Goal: Check status

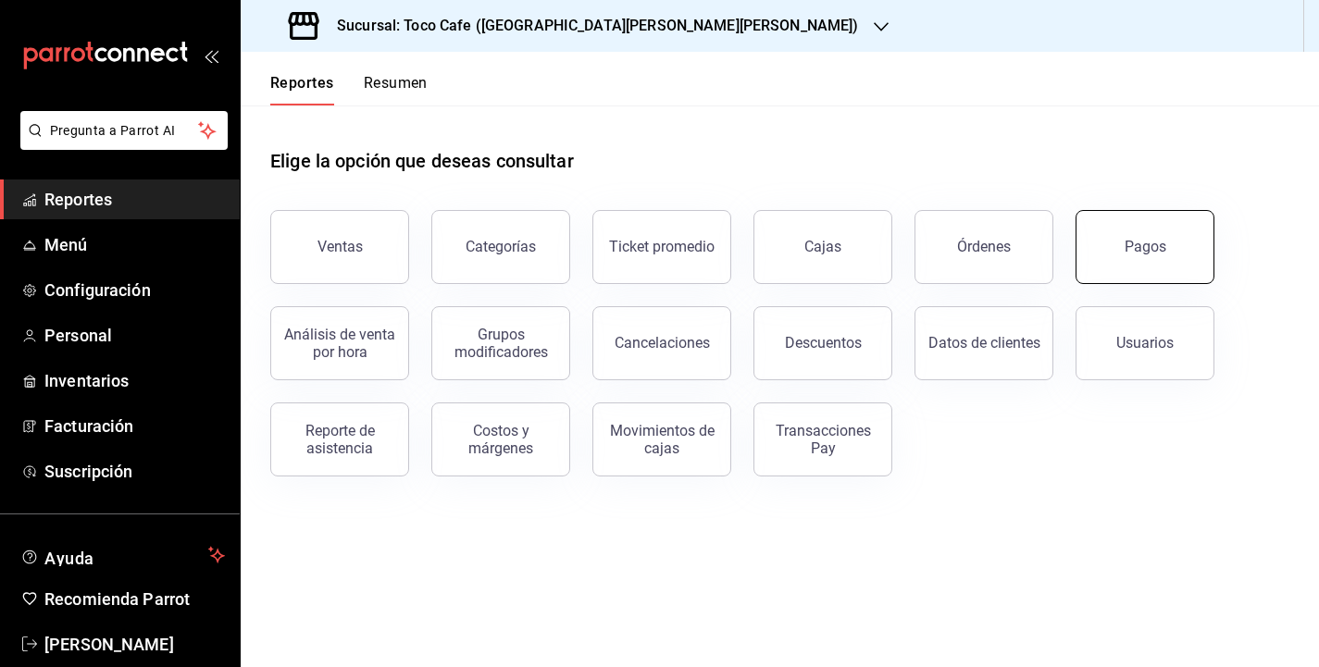
click at [1159, 243] on div "Pagos" at bounding box center [1145, 247] width 42 height 18
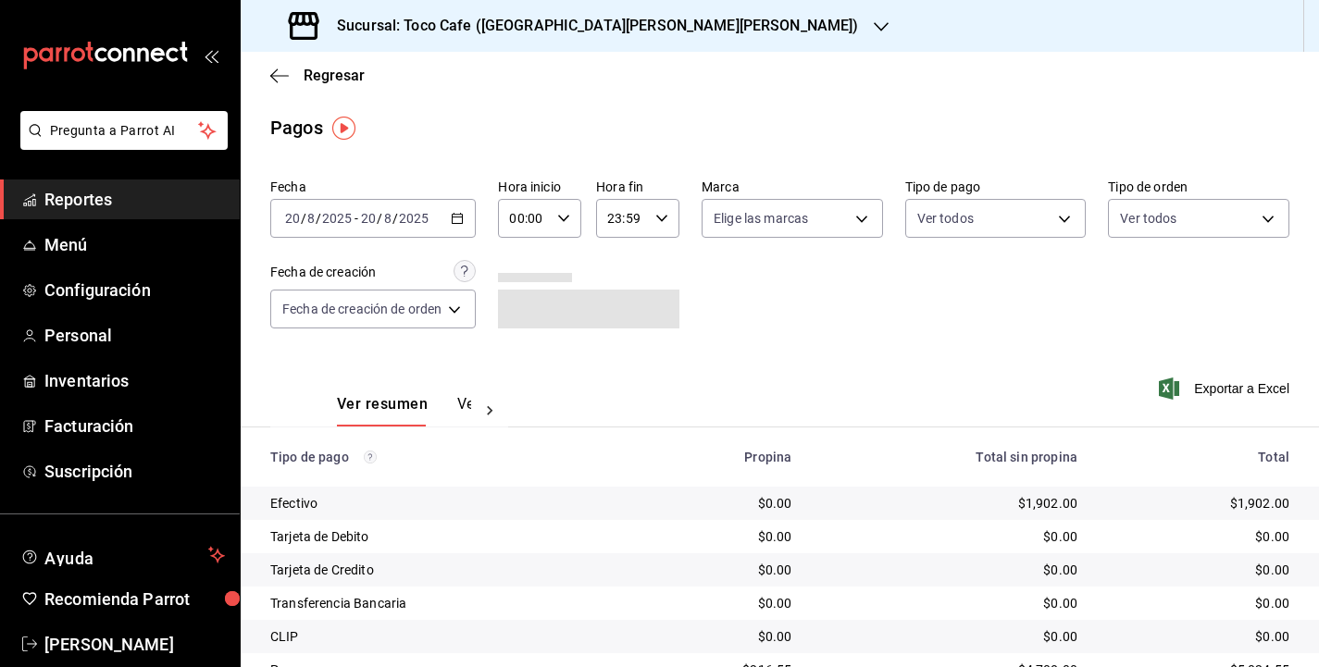
click at [446, 211] on div "[DATE] [DATE] - [DATE] [DATE]" at bounding box center [372, 218] width 205 height 39
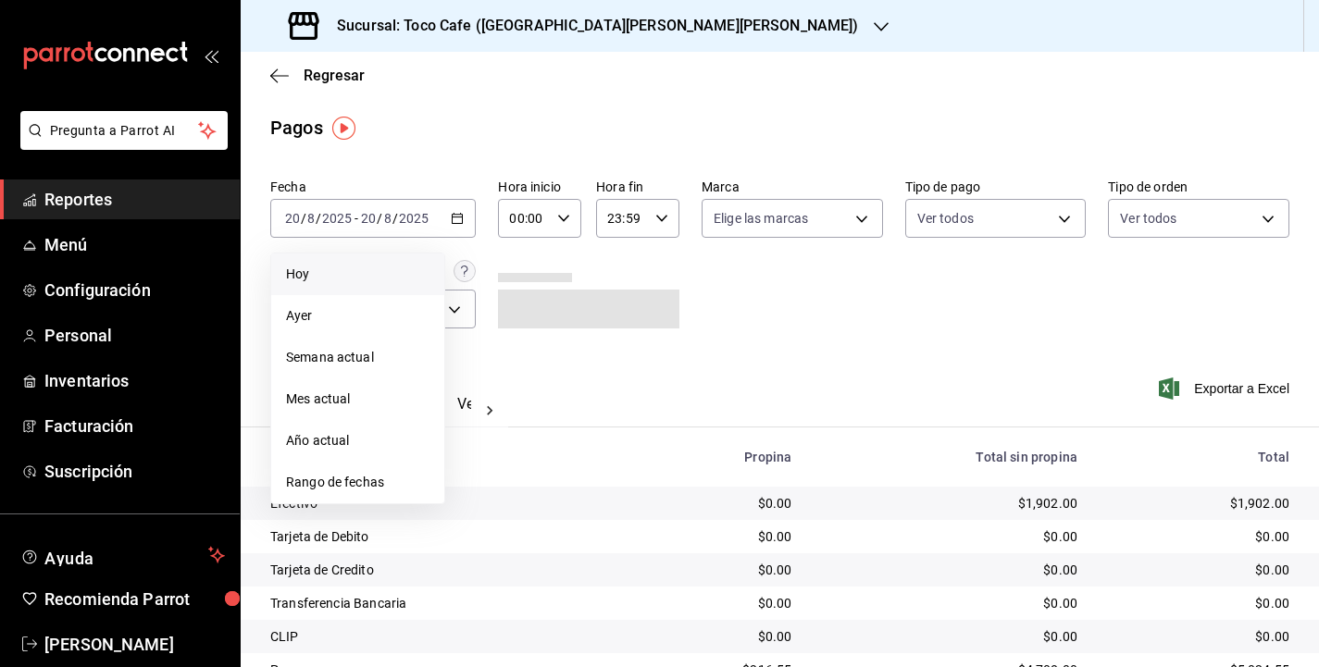
click at [363, 273] on span "Hoy" at bounding box center [357, 274] width 143 height 19
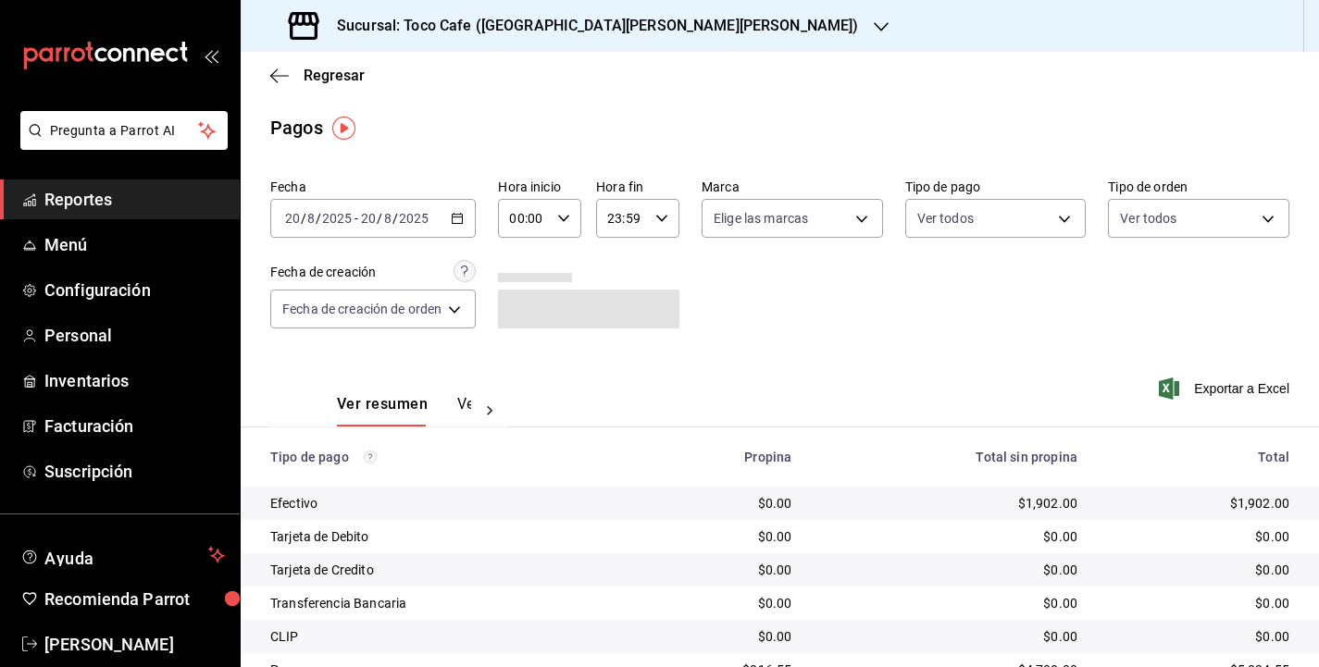
click at [958, 354] on div "Ver resumen Ver pagos Exportar a Excel" at bounding box center [780, 400] width 1078 height 98
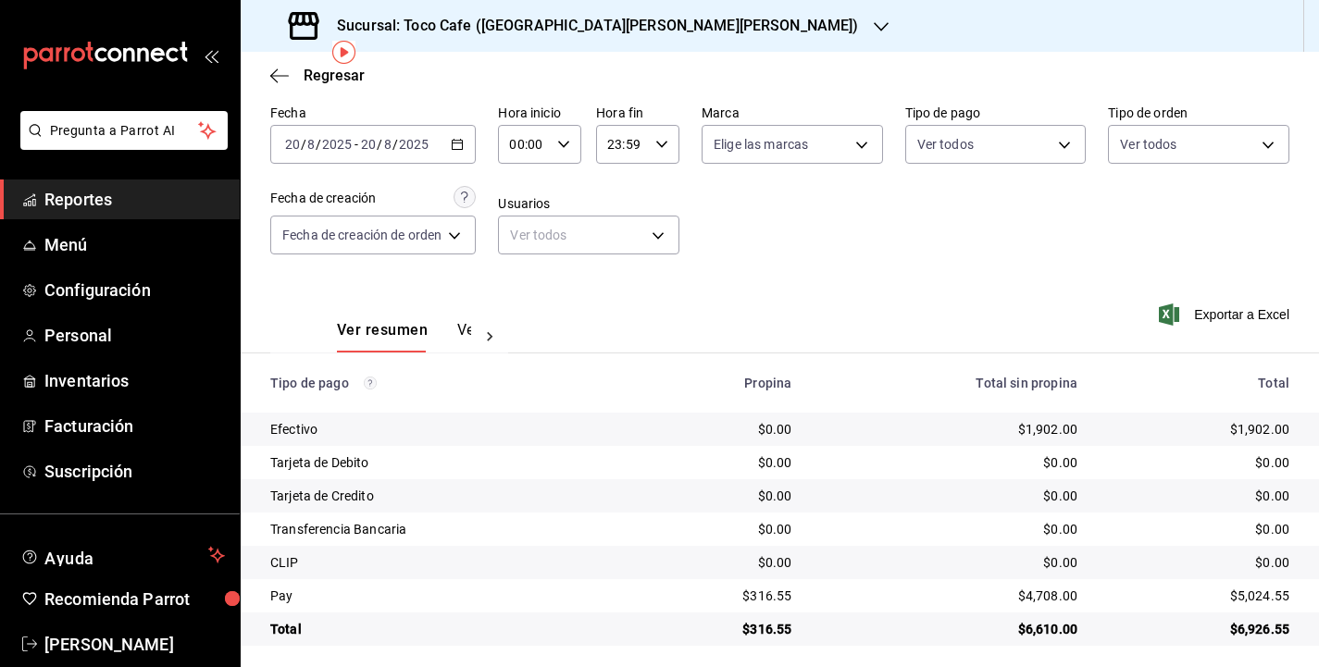
scroll to position [82, 0]
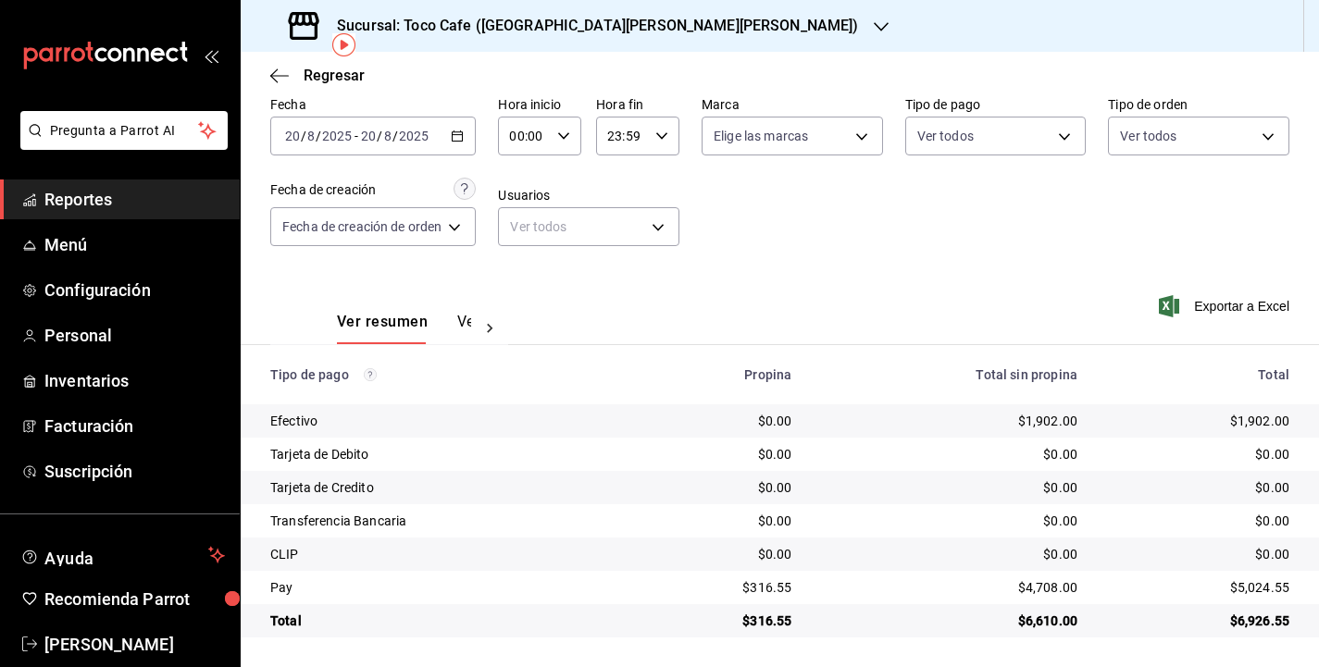
click at [911, 268] on div "Ver resumen Ver pagos Exportar a Excel" at bounding box center [780, 317] width 1078 height 98
